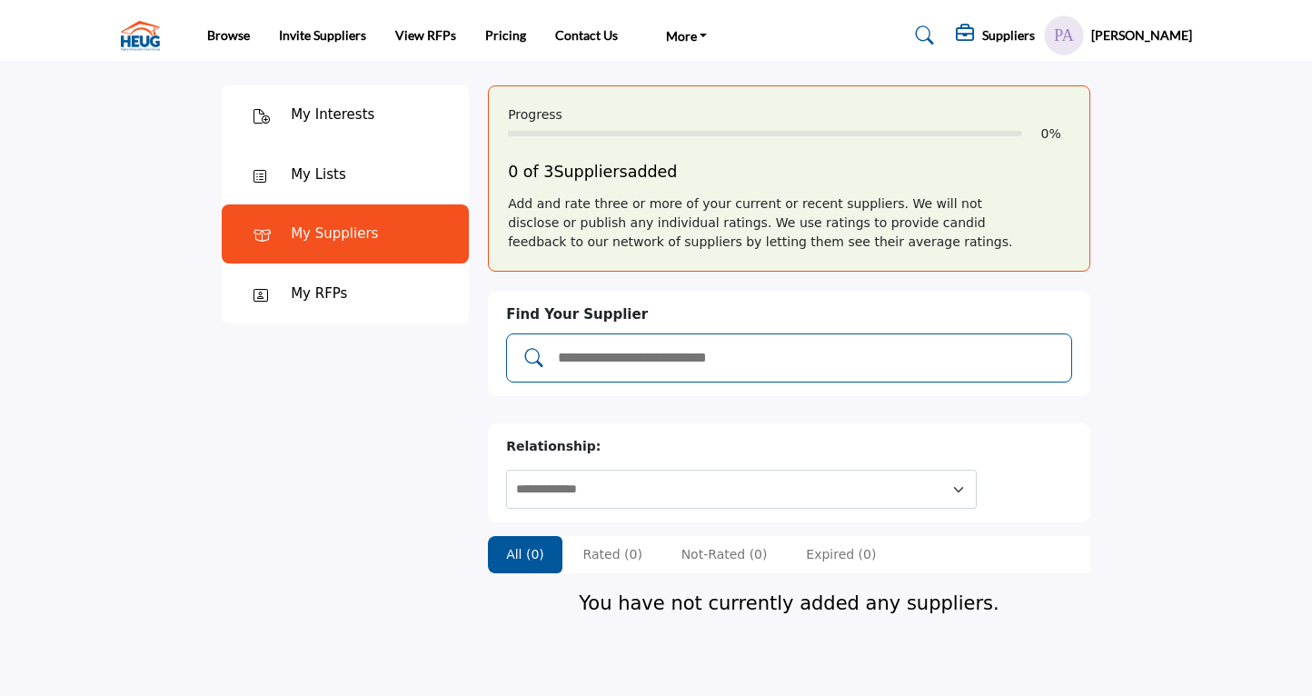
click at [701, 356] on input "Add and rate your suppliers" at bounding box center [808, 358] width 504 height 24
click at [949, 364] on input "*" at bounding box center [808, 358] width 504 height 24
type input "*"
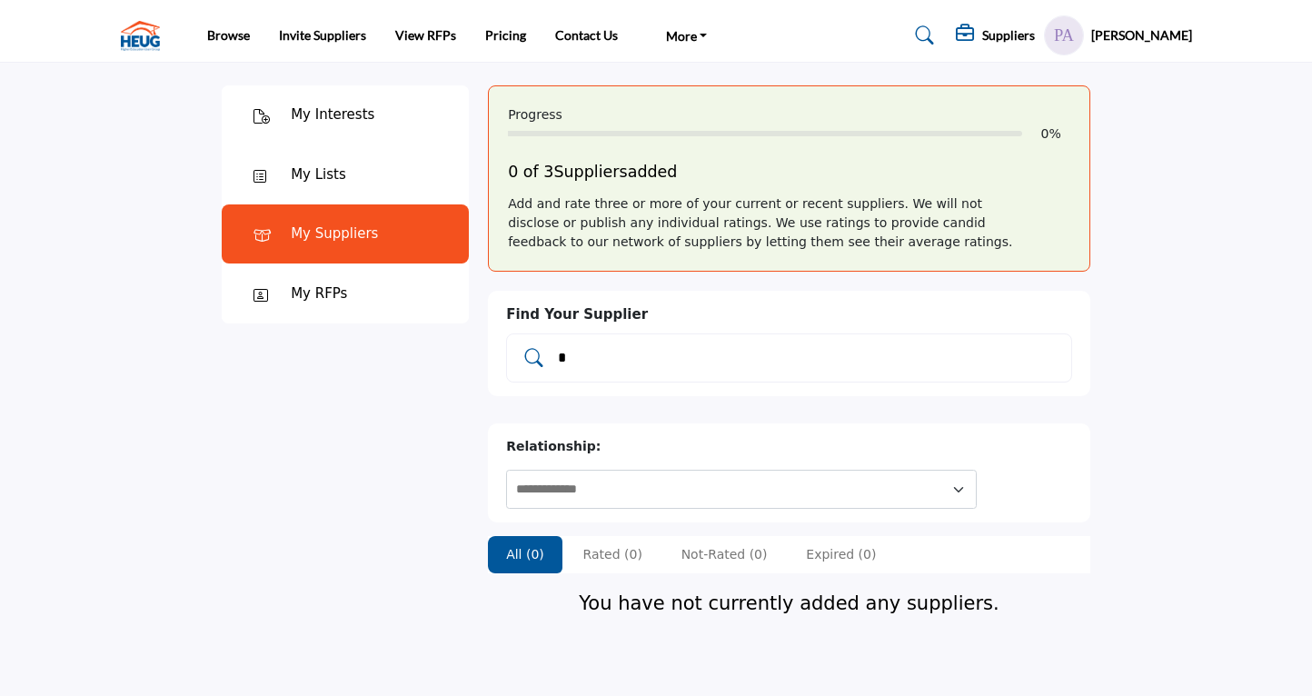
click at [534, 354] on icon at bounding box center [534, 358] width 18 height 18
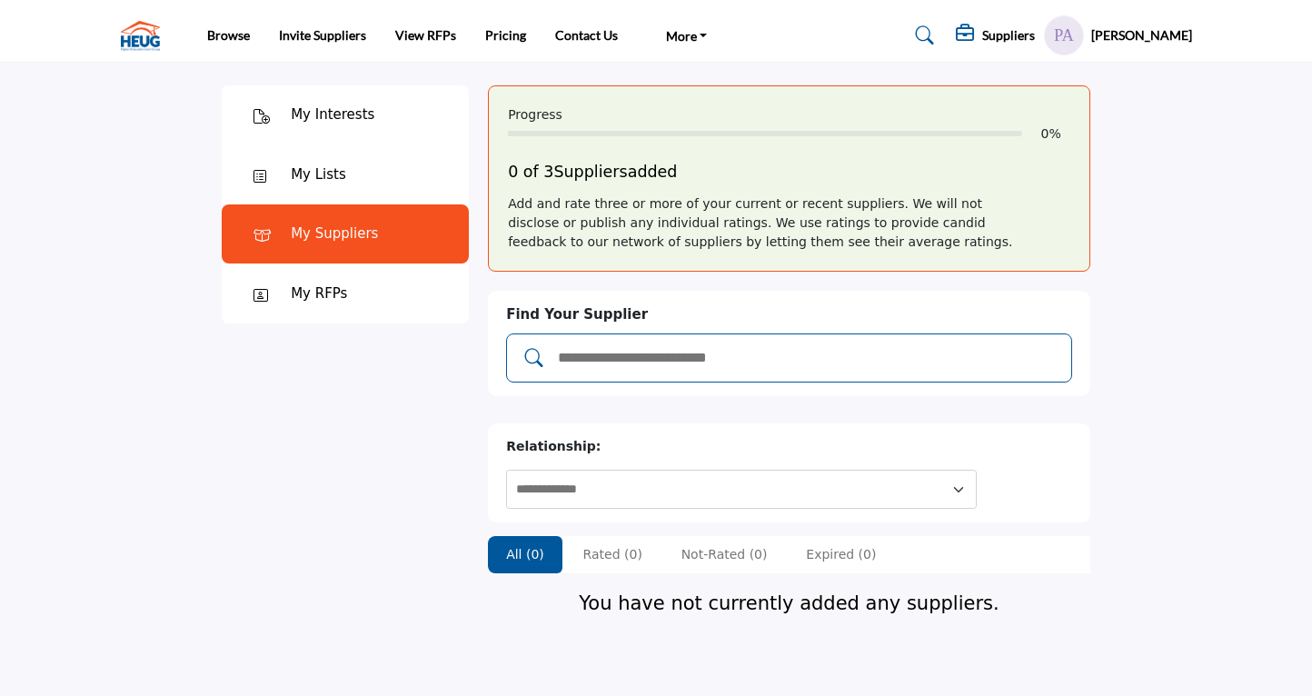
type input "*"
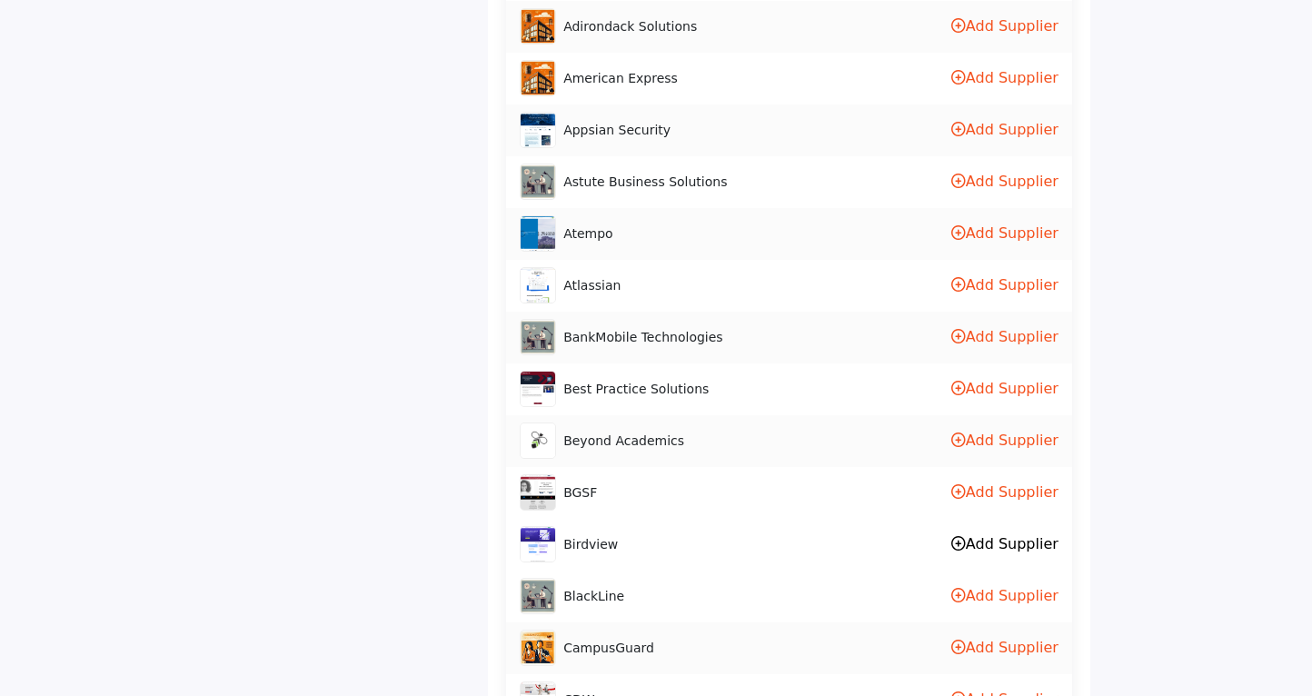
scroll to position [515, 0]
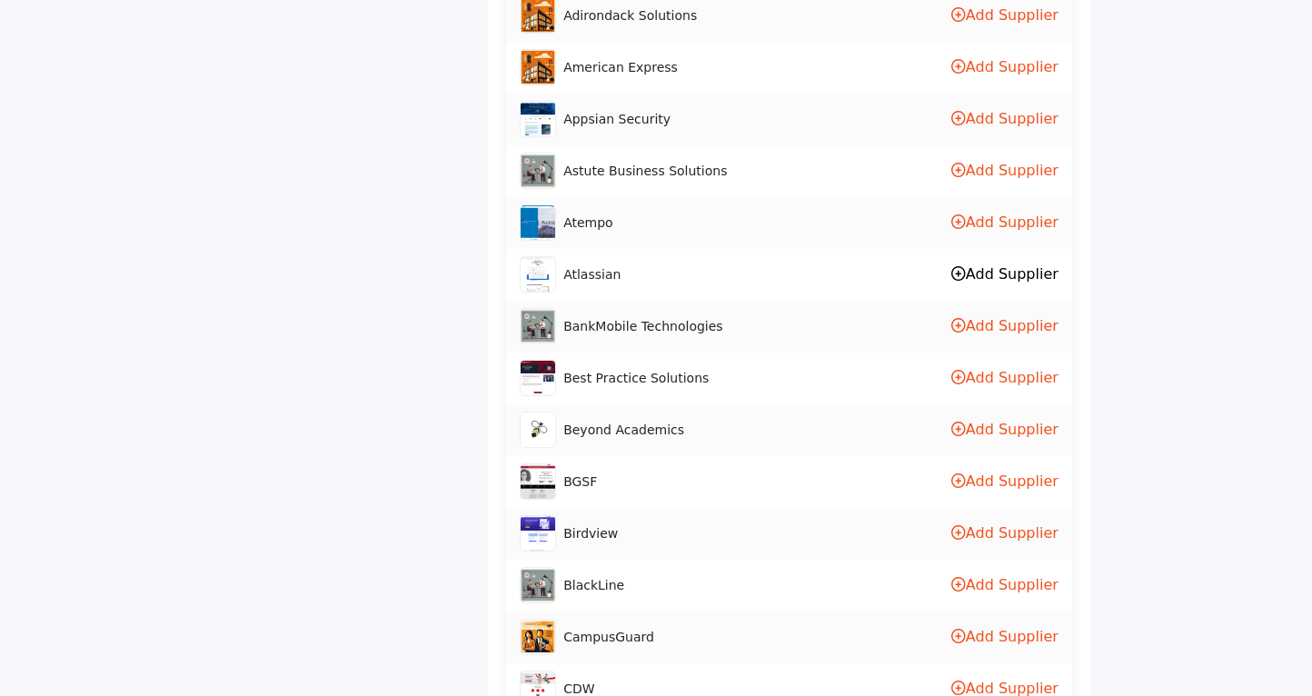
click at [1013, 275] on link "Add Supplier" at bounding box center [1005, 273] width 107 height 17
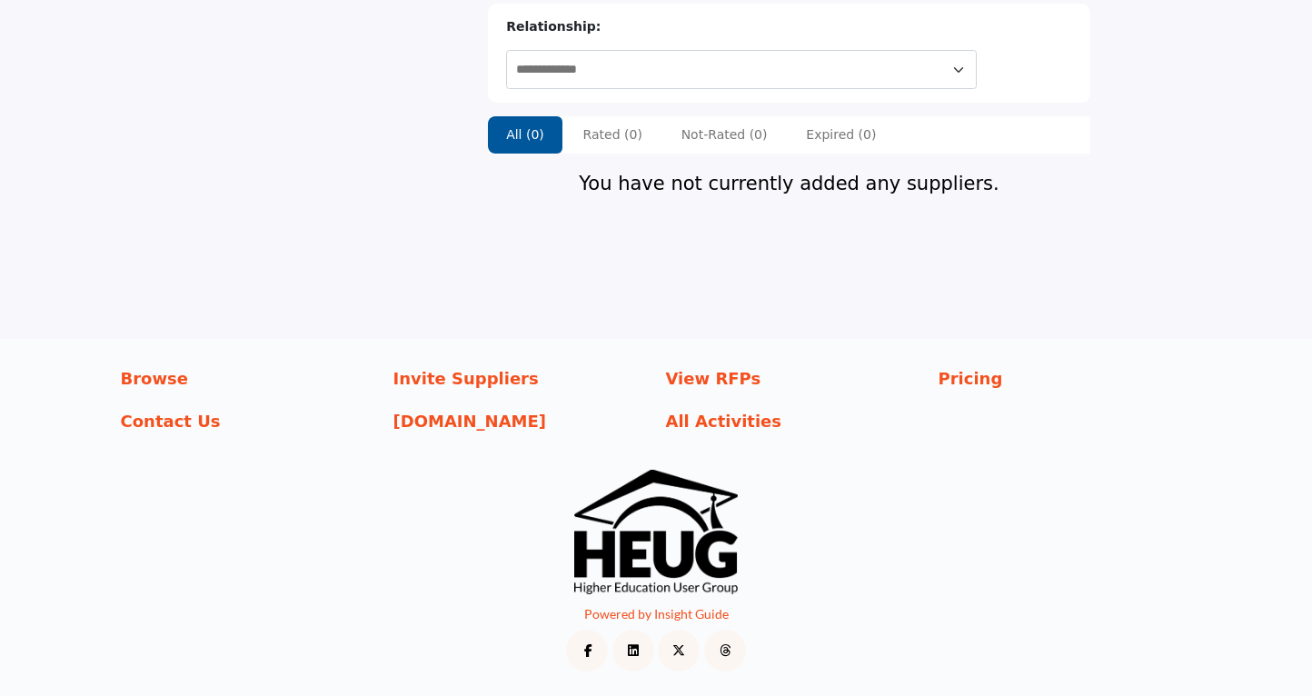
scroll to position [420, 0]
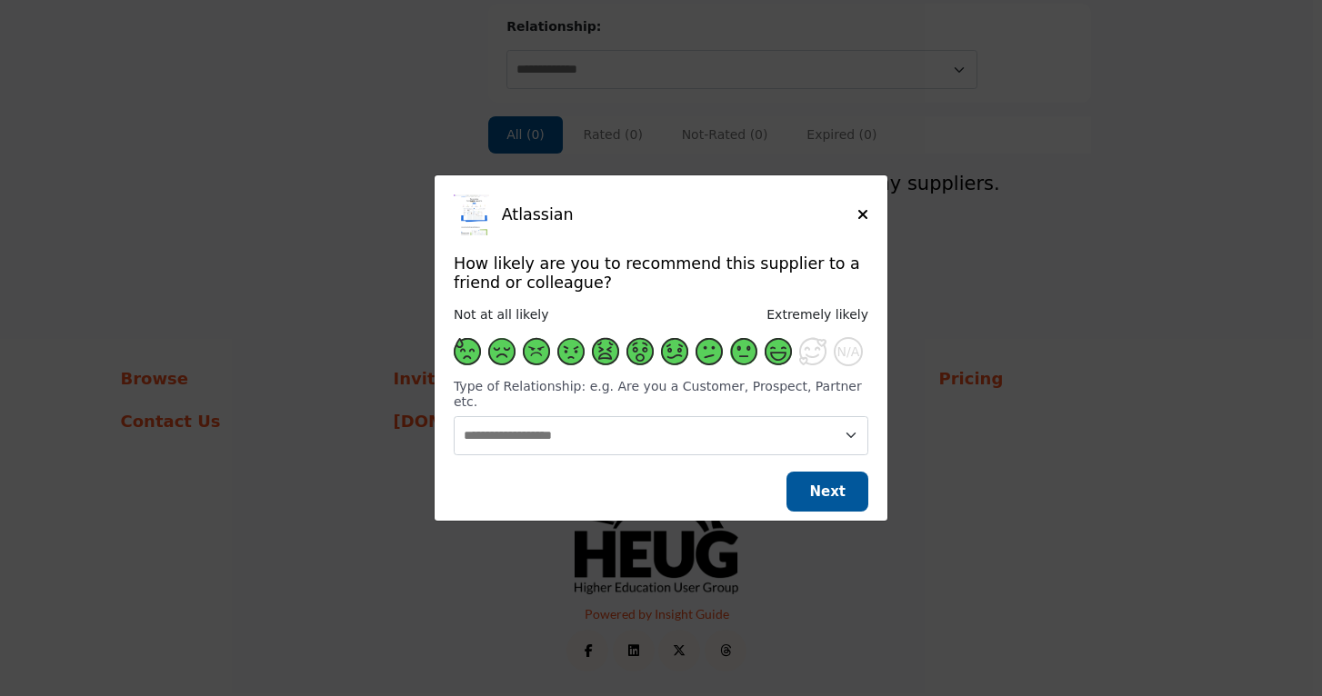
click at [773, 359] on span "Supplier Rating and Recommendation Modal for Atlassian" at bounding box center [777, 351] width 27 height 27
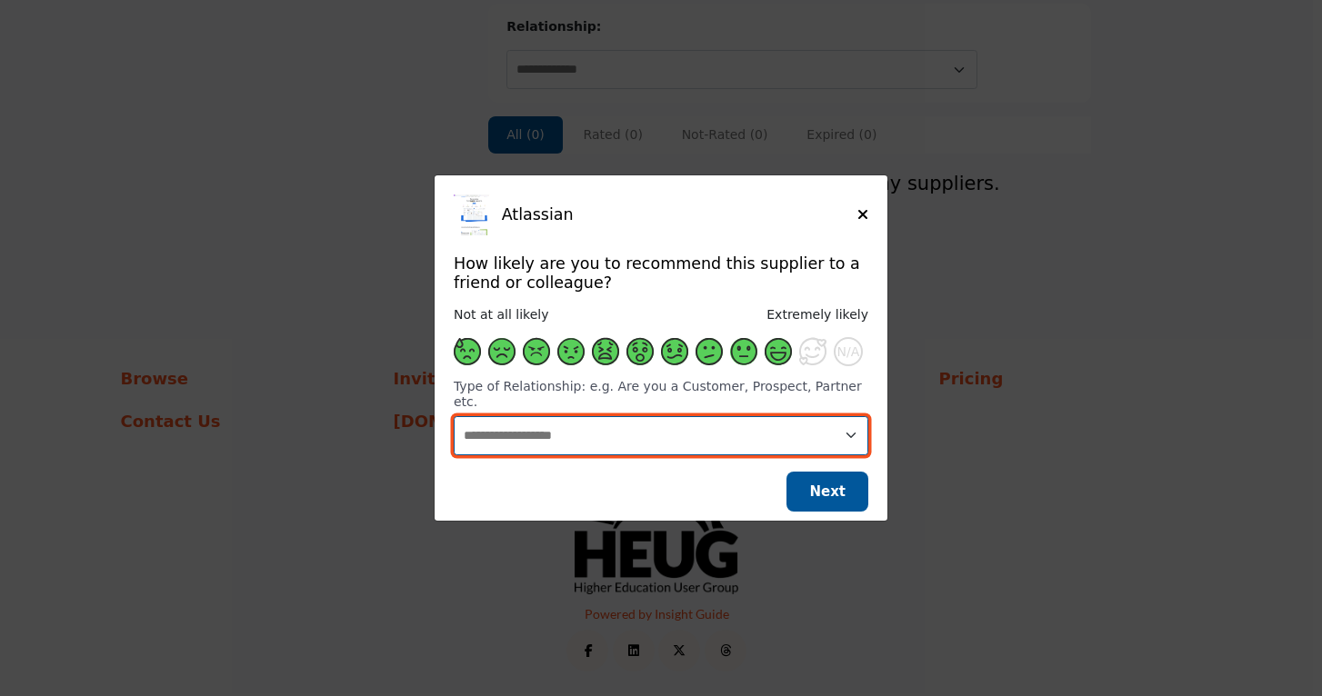
select select "********"
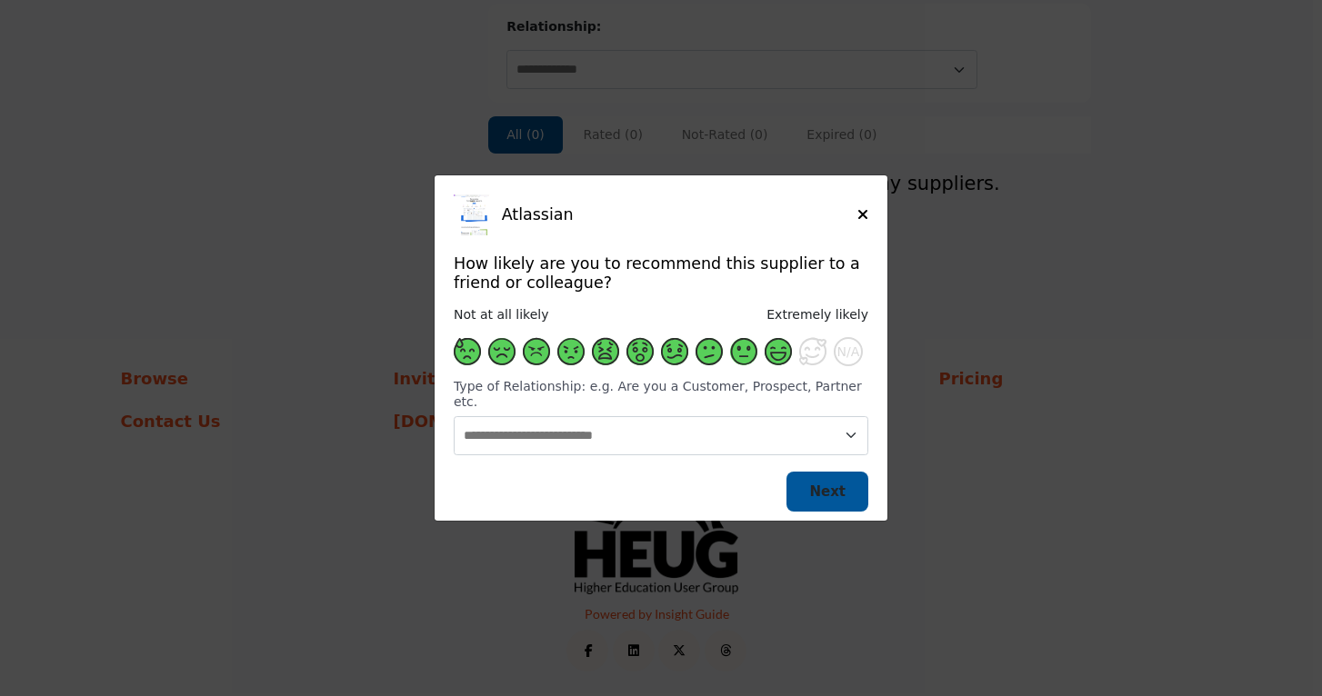
click at [820, 484] on span "Next" at bounding box center [827, 492] width 36 height 16
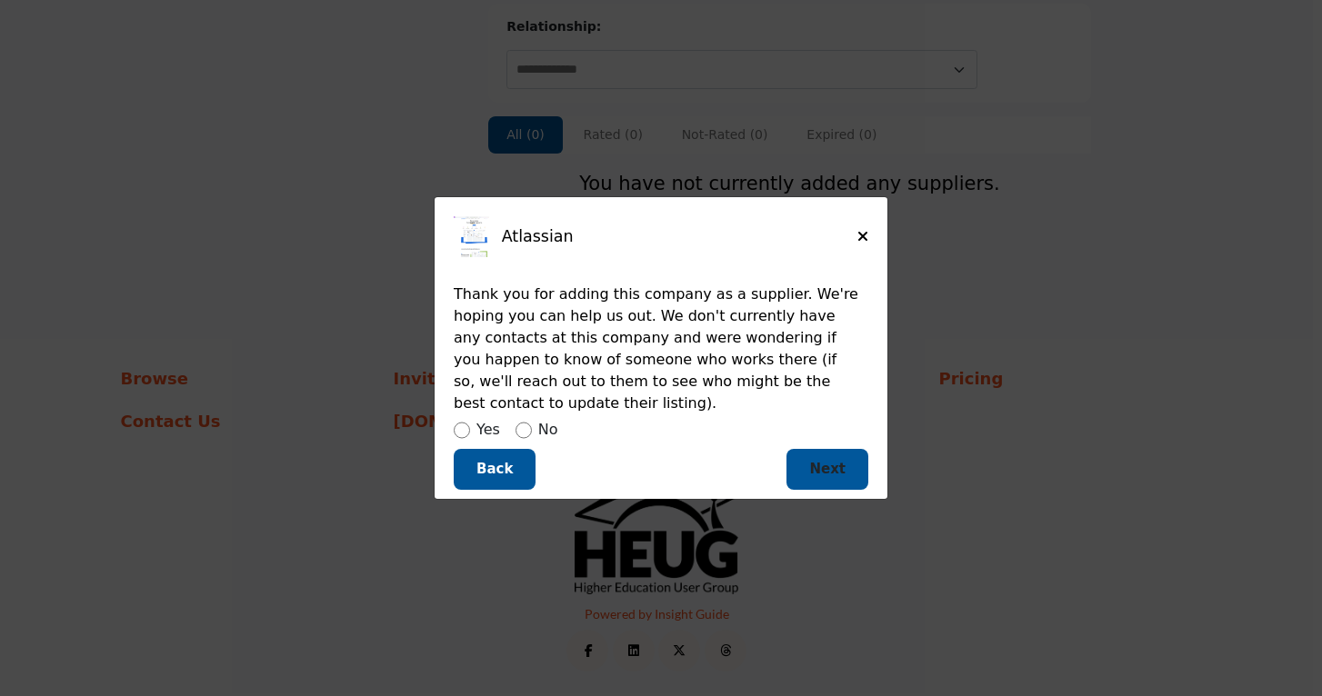
click at [839, 467] on span "Next" at bounding box center [827, 469] width 36 height 16
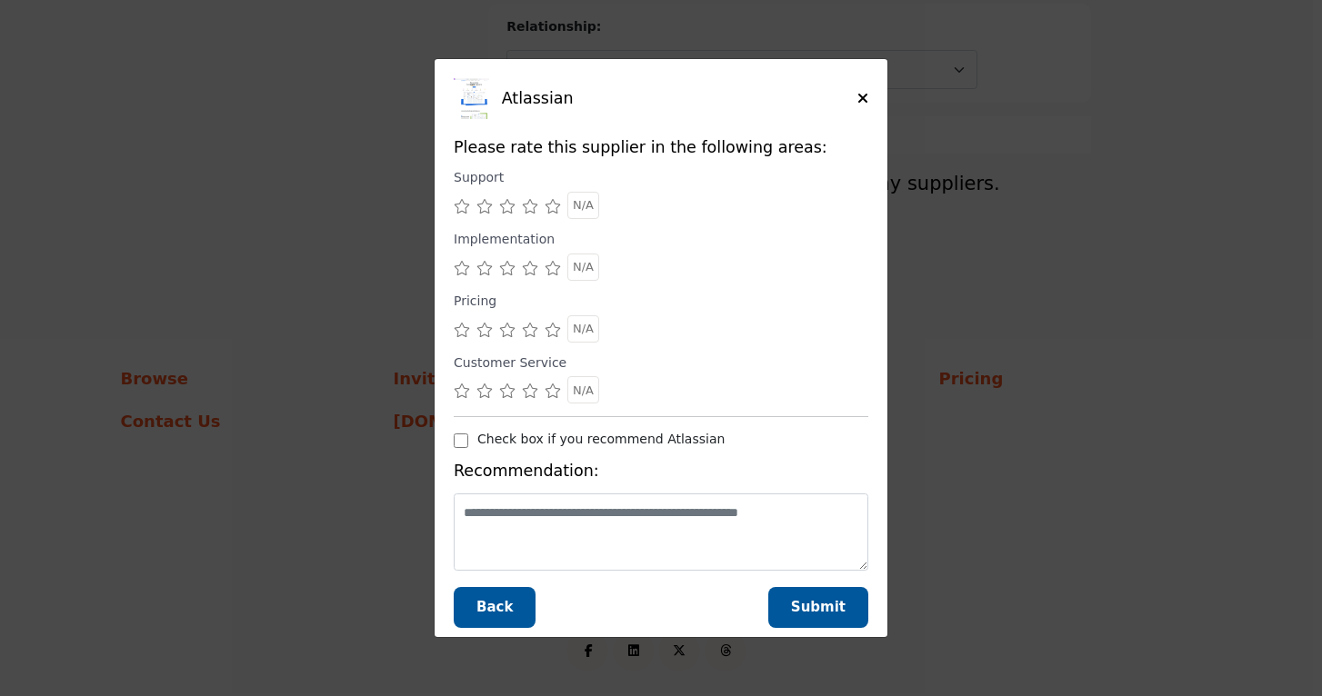
click at [529, 211] on icon "Supplier Rating and Recommendation Modal for Atlassian" at bounding box center [530, 206] width 16 height 15
click at [532, 270] on icon "Supplier Rating and Recommendation Modal for Atlassian" at bounding box center [530, 268] width 16 height 15
click at [531, 331] on icon "Supplier Rating and Recommendation Modal for Atlassian" at bounding box center [530, 330] width 16 height 15
click at [531, 388] on icon "Supplier Rating and Recommendation Modal for Atlassian" at bounding box center [530, 391] width 16 height 15
click at [792, 609] on button "Submit" at bounding box center [818, 607] width 100 height 41
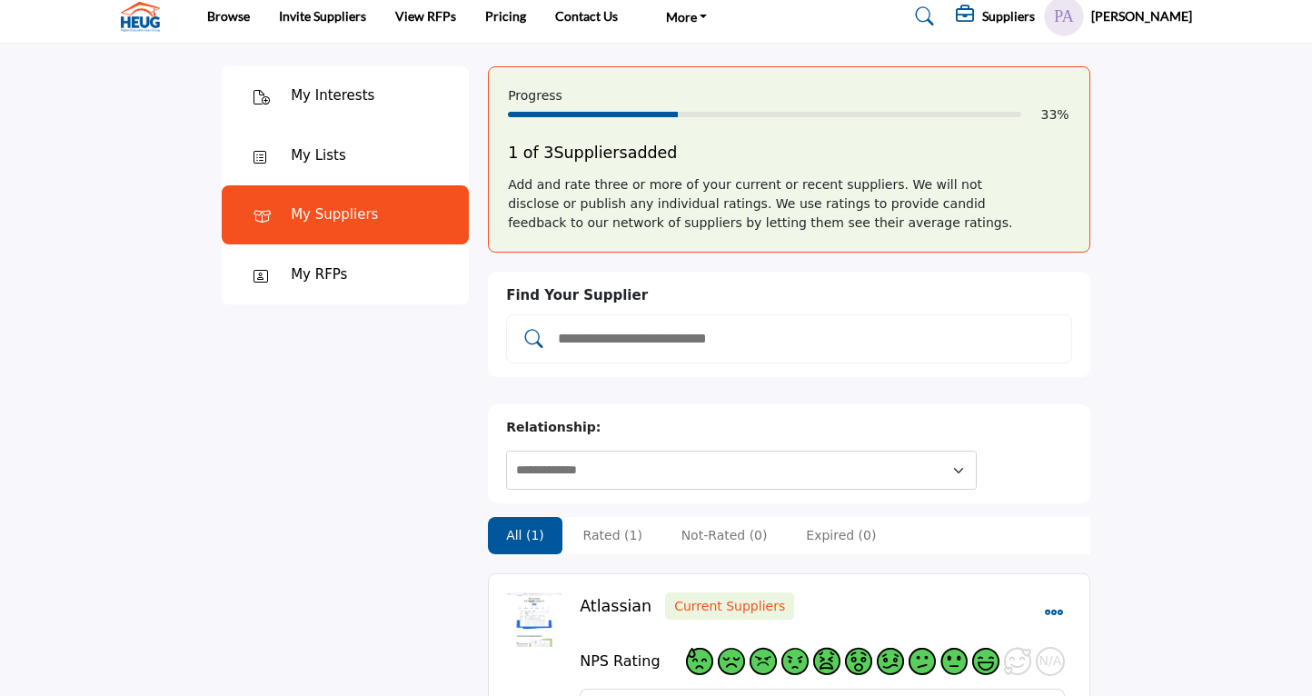
scroll to position [12, 0]
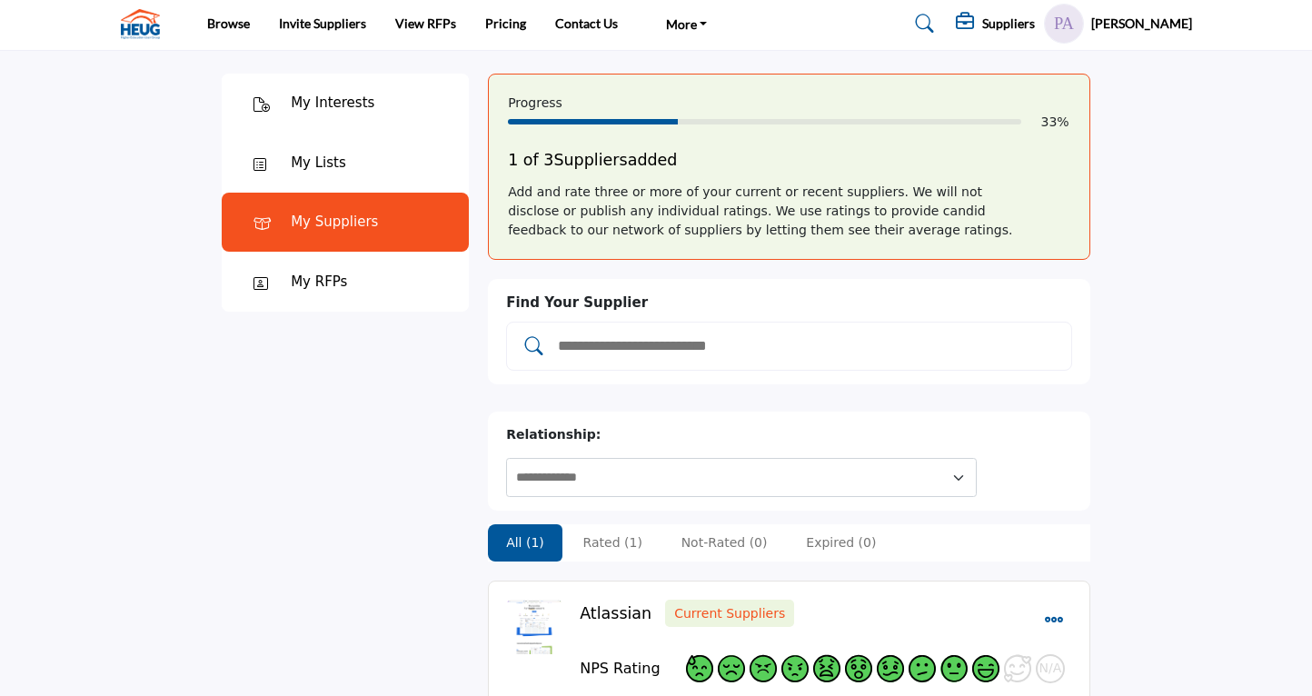
click at [981, 347] on input "Add and rate your suppliers" at bounding box center [808, 346] width 504 height 24
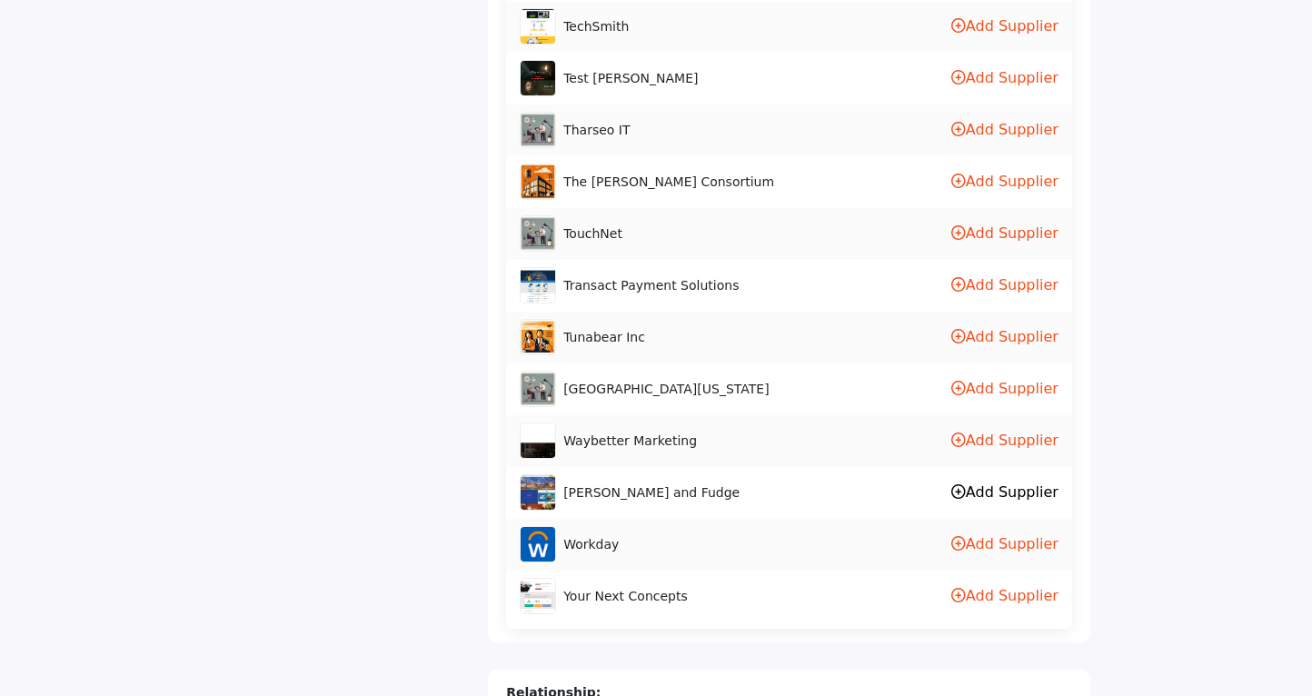
scroll to position [4964, 0]
